Goal: Transaction & Acquisition: Purchase product/service

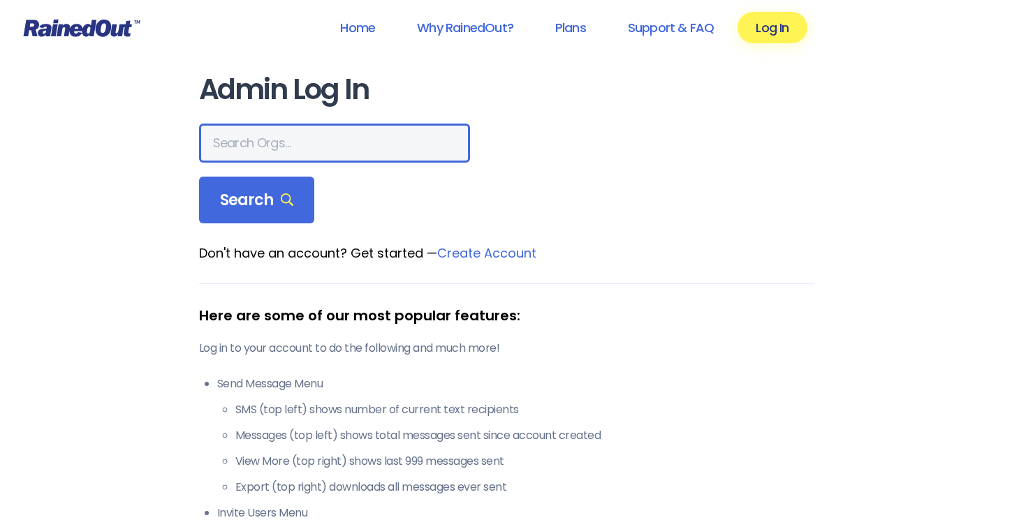
click at [320, 152] on input "text" at bounding box center [334, 143] width 271 height 39
type input "The Tabernacle"
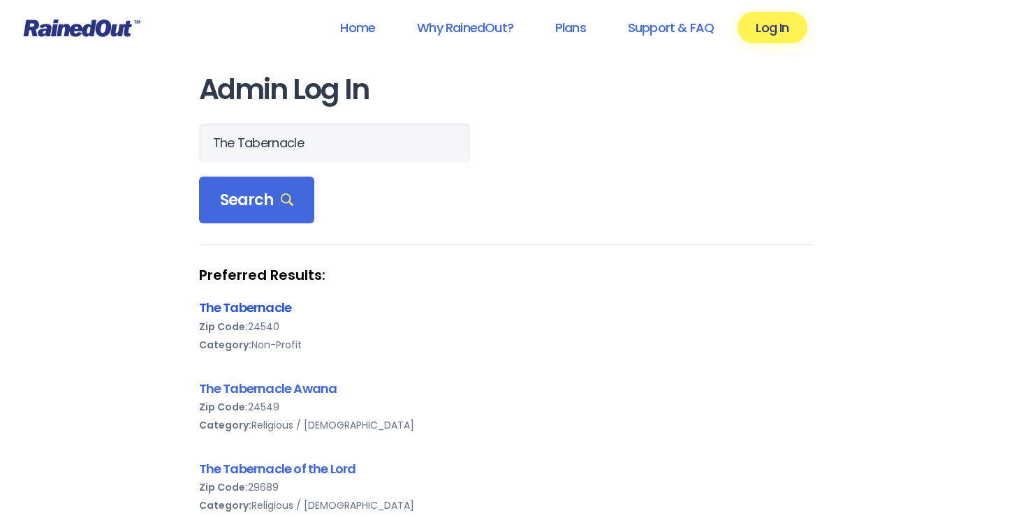
click at [263, 301] on link "The Tabernacle" at bounding box center [245, 307] width 93 height 17
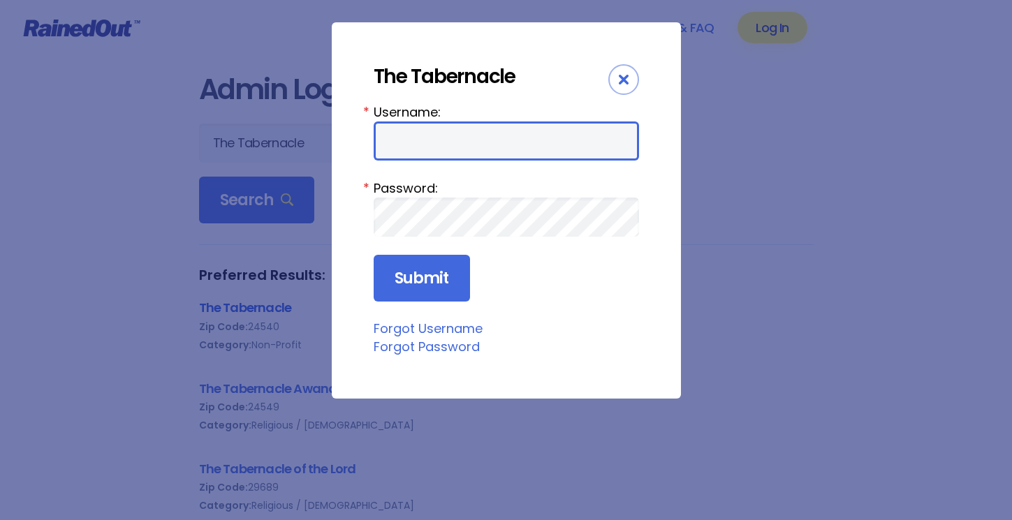
type input "tabfamily"
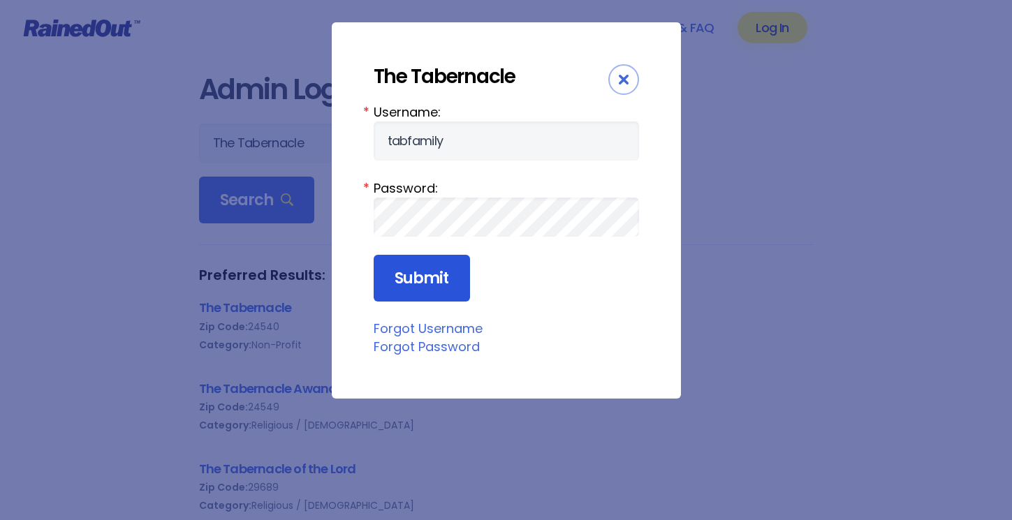
click at [396, 288] on input "Submit" at bounding box center [421, 278] width 96 height 47
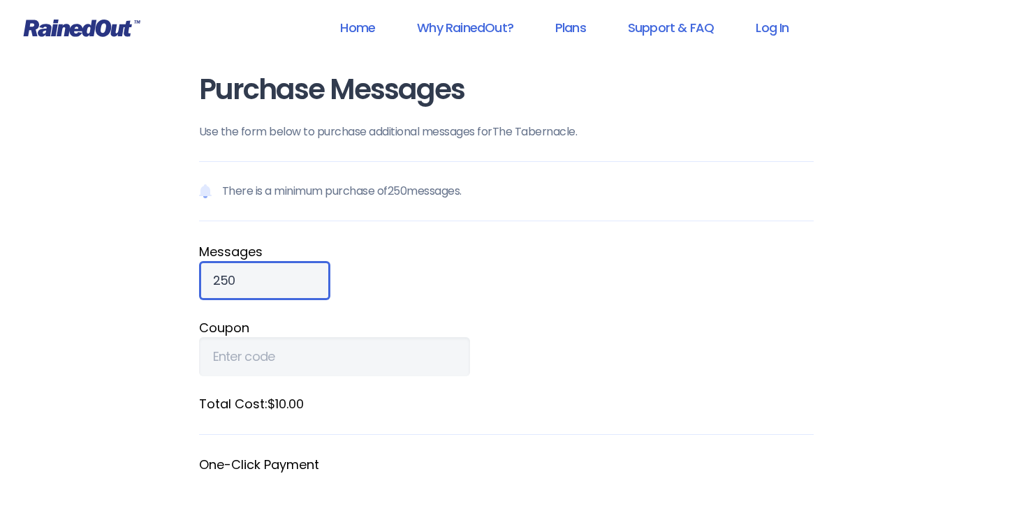
click at [259, 279] on input "250" at bounding box center [264, 280] width 131 height 39
type input "2"
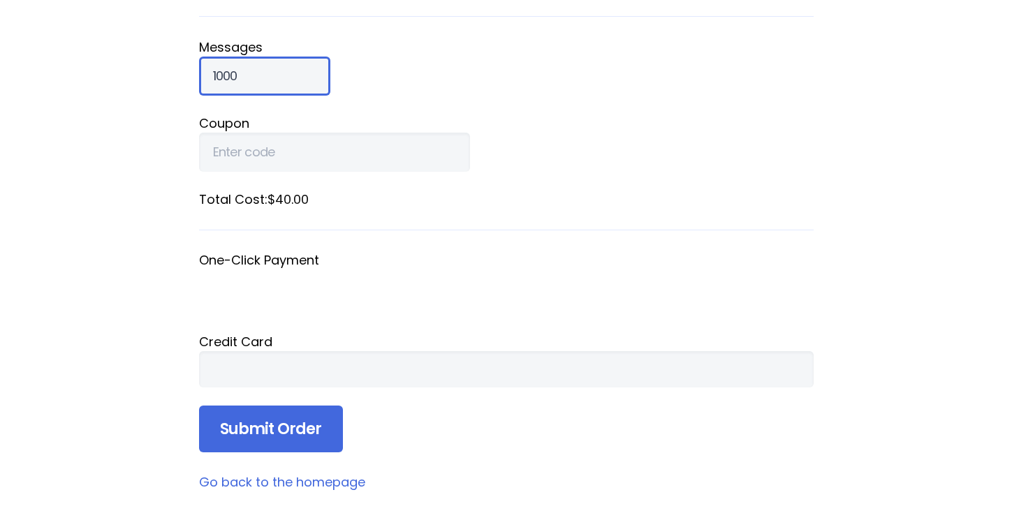
scroll to position [206, 0]
type input "1000"
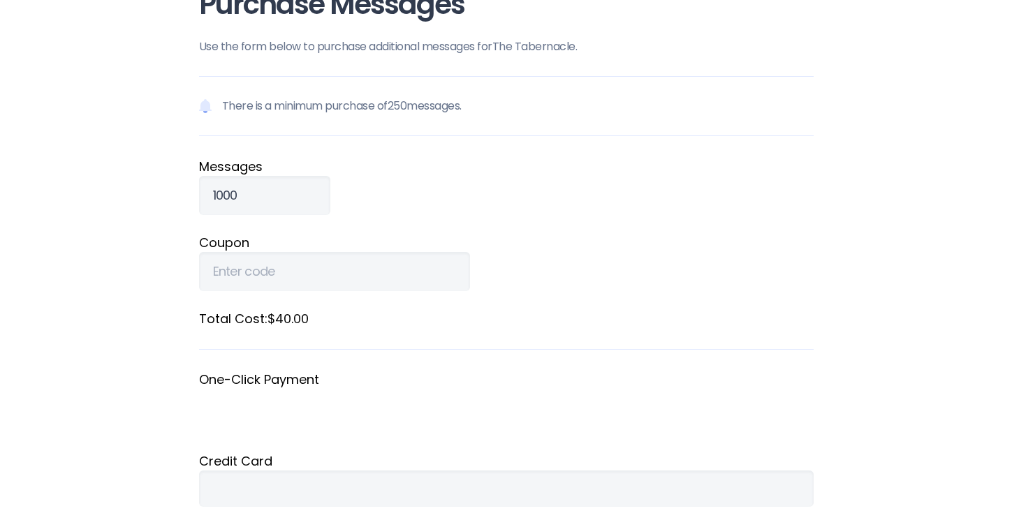
scroll to position [540, 0]
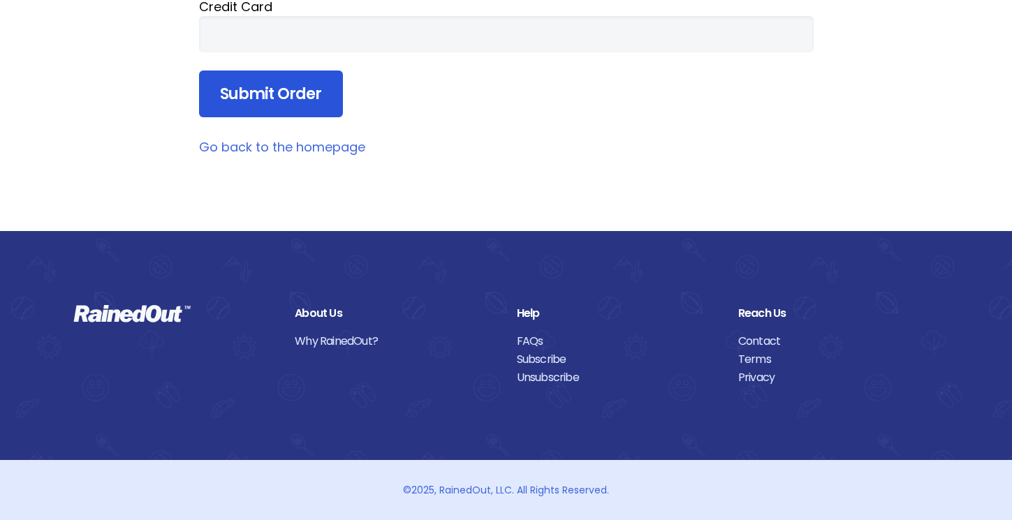
click at [289, 87] on input "Submit Order" at bounding box center [271, 94] width 144 height 47
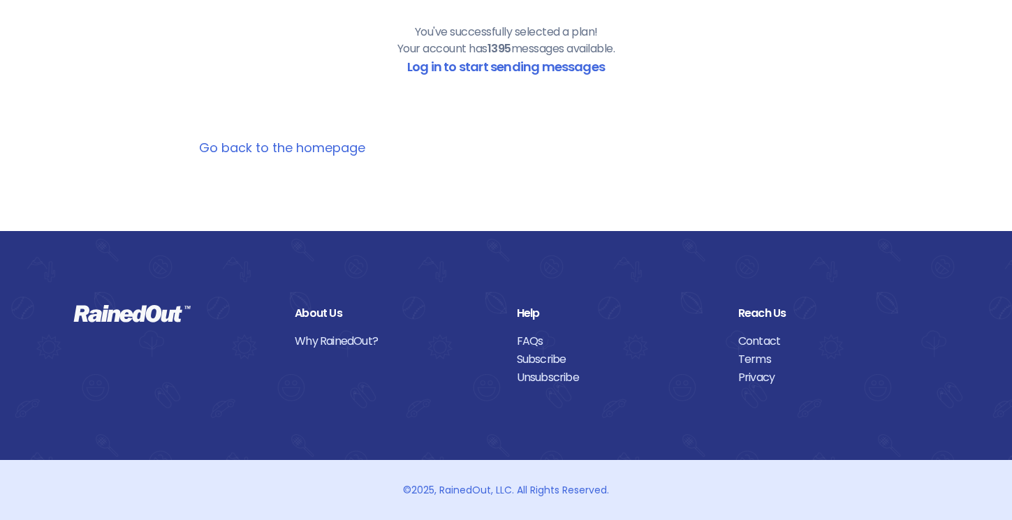
scroll to position [177, 0]
click at [491, 63] on link "Log in to start sending messages" at bounding box center [506, 66] width 198 height 17
